Goal: Navigation & Orientation: Find specific page/section

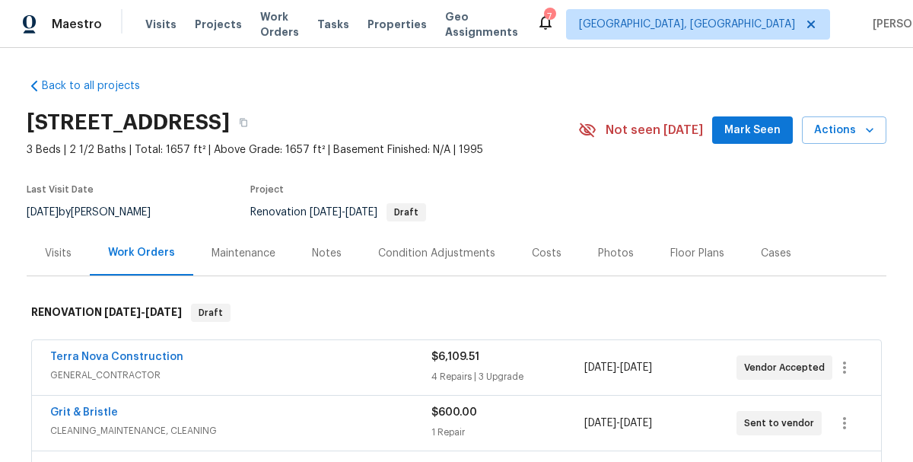
scroll to position [207, 0]
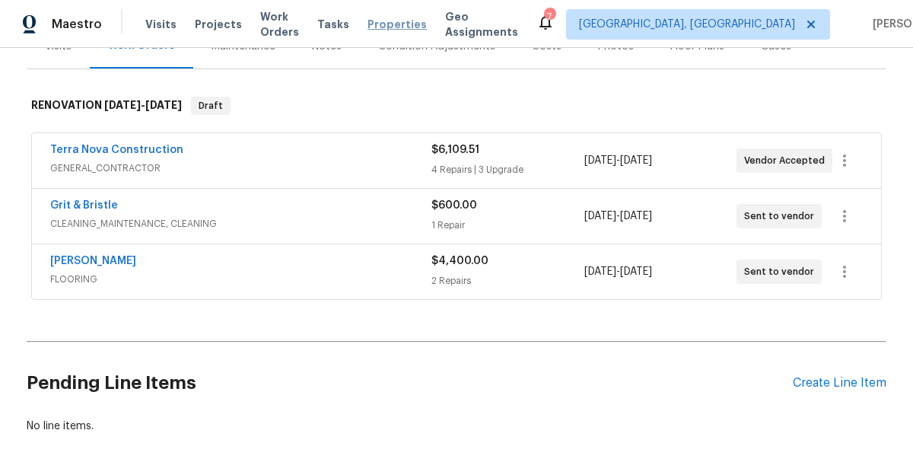
click at [394, 27] on span "Properties" at bounding box center [396, 24] width 59 height 15
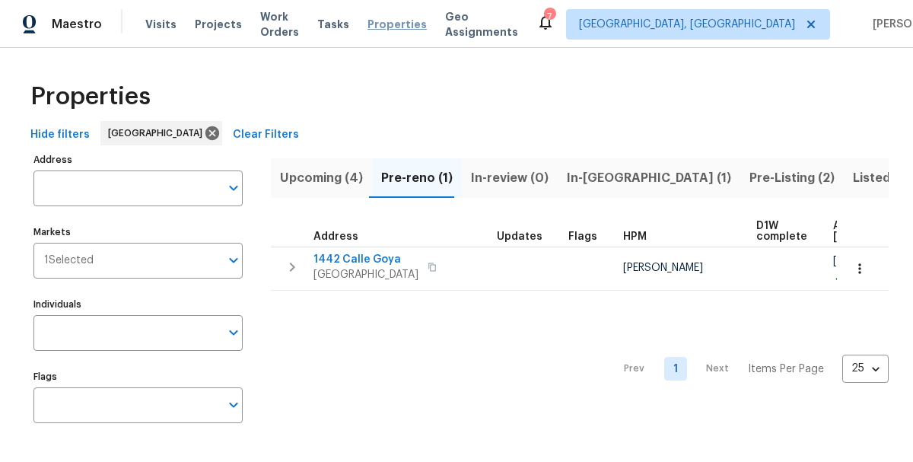
click at [388, 26] on span "Properties" at bounding box center [396, 24] width 59 height 15
